Goal: Information Seeking & Learning: Learn about a topic

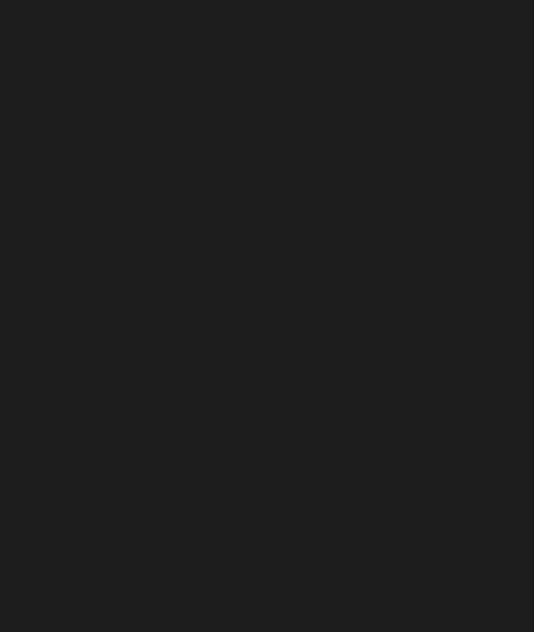
scroll to position [81, 0]
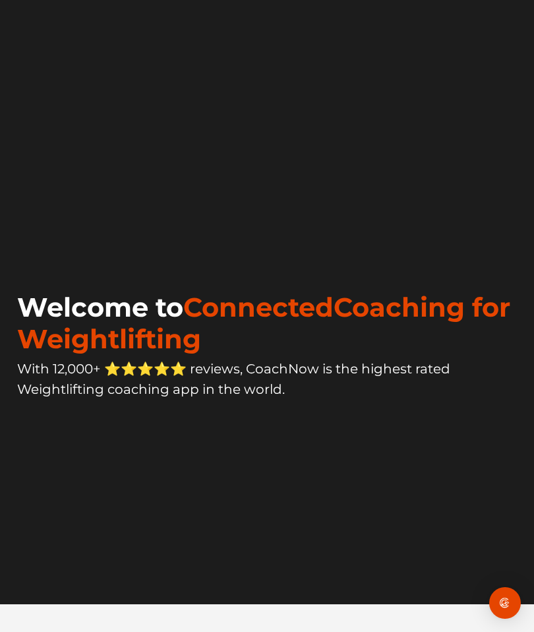
click at [289, 355] on span "ConnectedCoaching for Weightlifting" at bounding box center [263, 323] width 493 height 64
click at [480, 560] on div "Welcome to ConnectedCoaching for Weightlifting With 12,000+ ⭐️⭐️⭐️⭐️⭐️ reviews,…" at bounding box center [269, 414] width 504 height 291
click at [514, 597] on div "Open Intercom Messenger" at bounding box center [505, 603] width 32 height 32
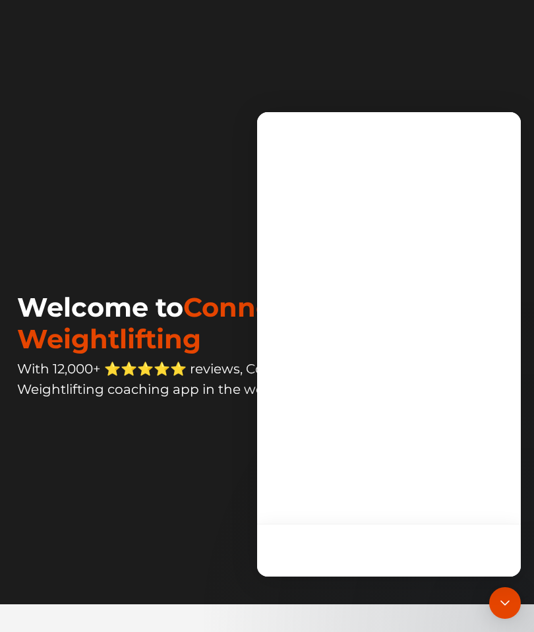
click at [505, 603] on div "Open Intercom Messenger" at bounding box center [505, 603] width 0 height 0
click at [505, 603] on img "Open Intercom Messenger" at bounding box center [505, 603] width 0 height 0
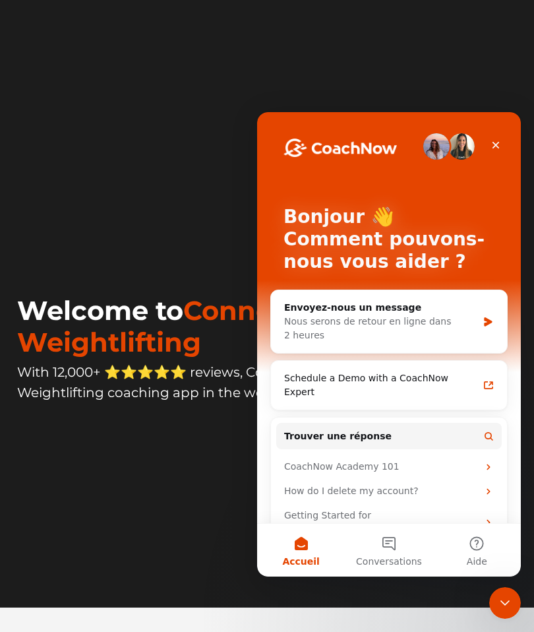
scroll to position [0, 0]
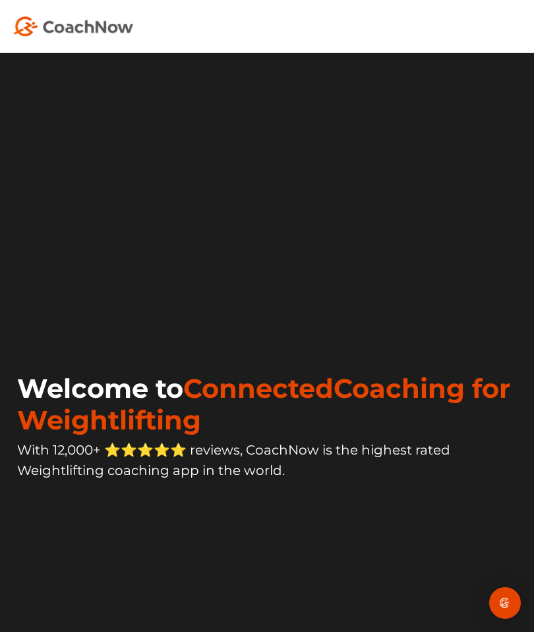
click at [510, 603] on img "Open Intercom Messenger" at bounding box center [505, 603] width 16 height 16
click at [510, 591] on div "Open Intercom Messenger" at bounding box center [505, 603] width 32 height 32
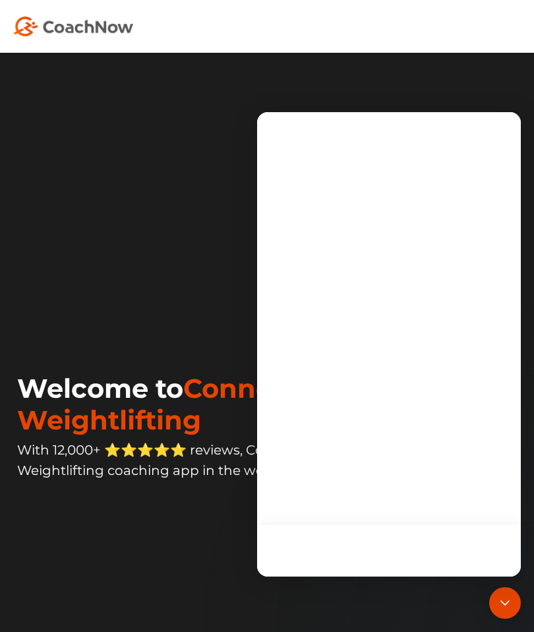
click at [505, 603] on div "Open Intercom Messenger" at bounding box center [505, 603] width 0 height 0
click at [510, 588] on div "Open Intercom Messenger" at bounding box center [505, 603] width 32 height 32
